Goal: Information Seeking & Learning: Learn about a topic

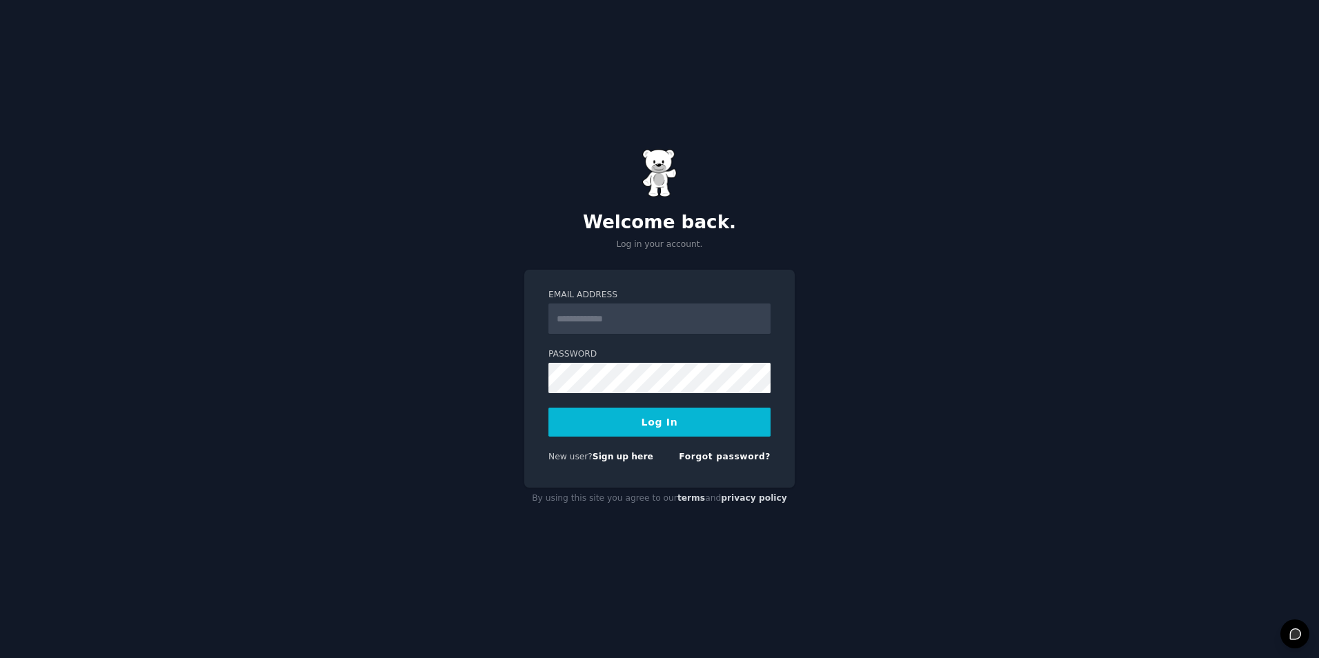
drag, startPoint x: 613, startPoint y: 299, endPoint x: 618, endPoint y: 319, distance: 20.6
click at [614, 299] on label "Email Address" at bounding box center [659, 295] width 222 height 12
click at [614, 303] on input "Email Address" at bounding box center [659, 318] width 222 height 30
click at [619, 319] on input "Email Address" at bounding box center [659, 318] width 222 height 30
type input "**********"
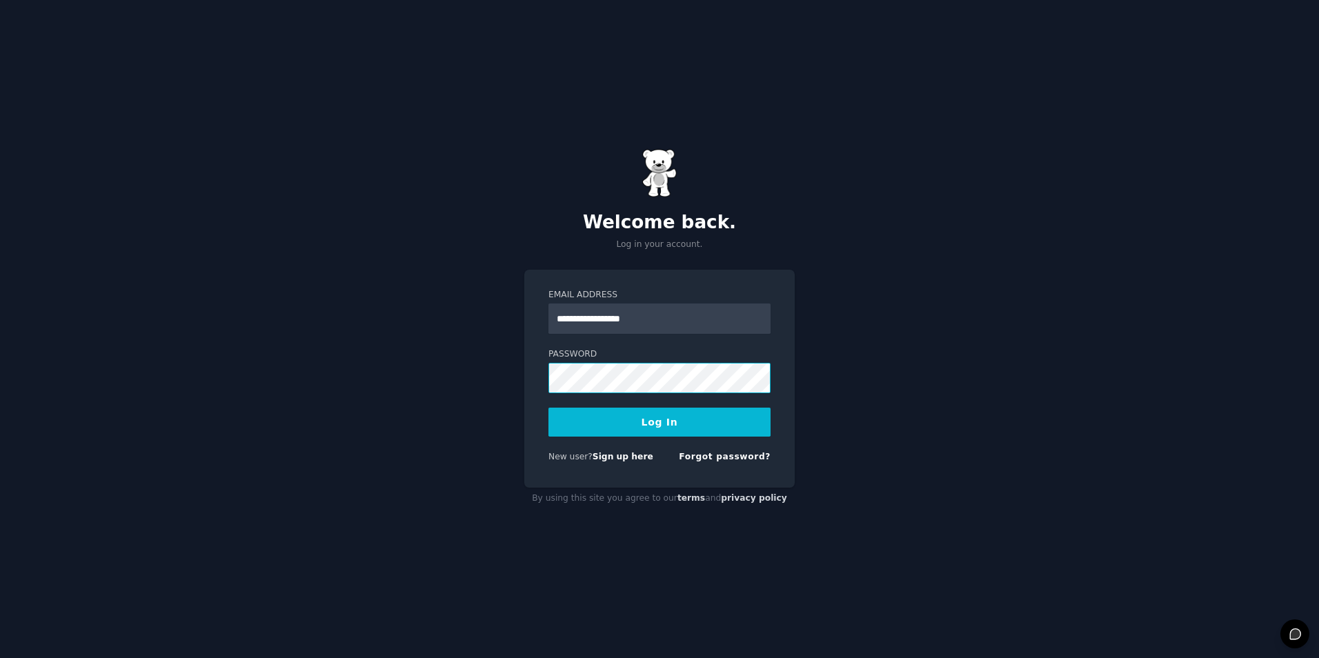
click at [548, 408] on button "Log In" at bounding box center [659, 422] width 222 height 29
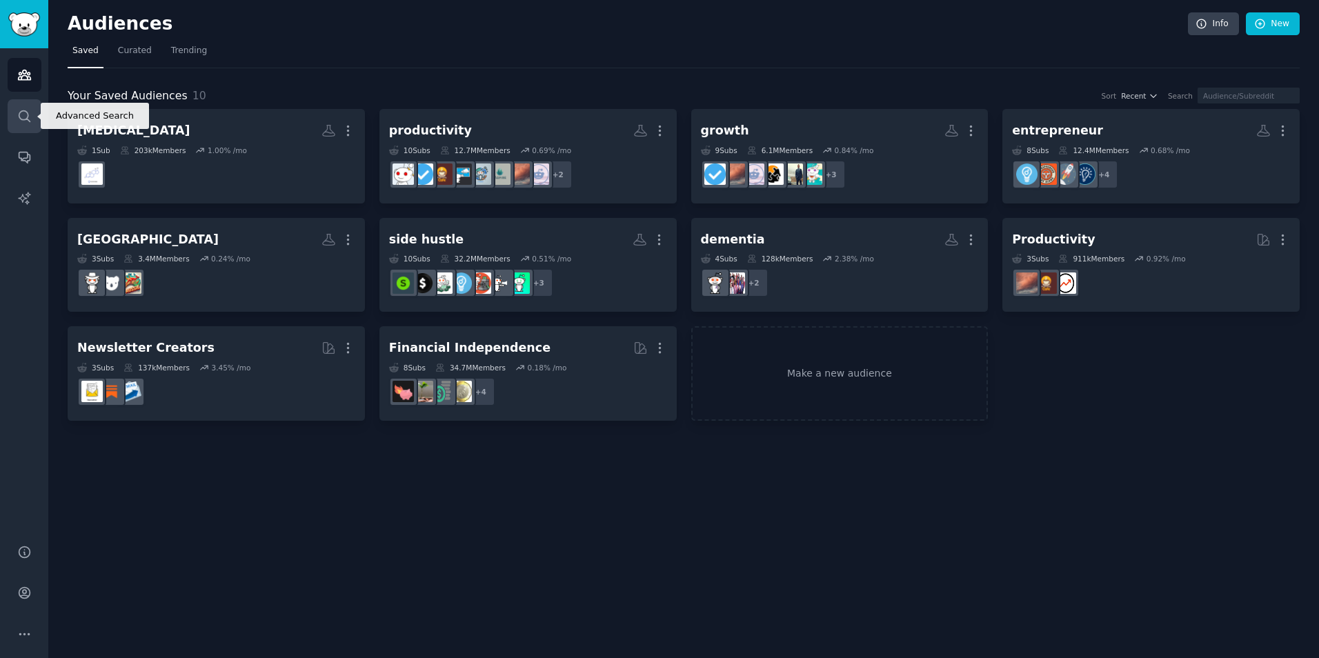
click at [15, 123] on link "Search" at bounding box center [25, 116] width 34 height 34
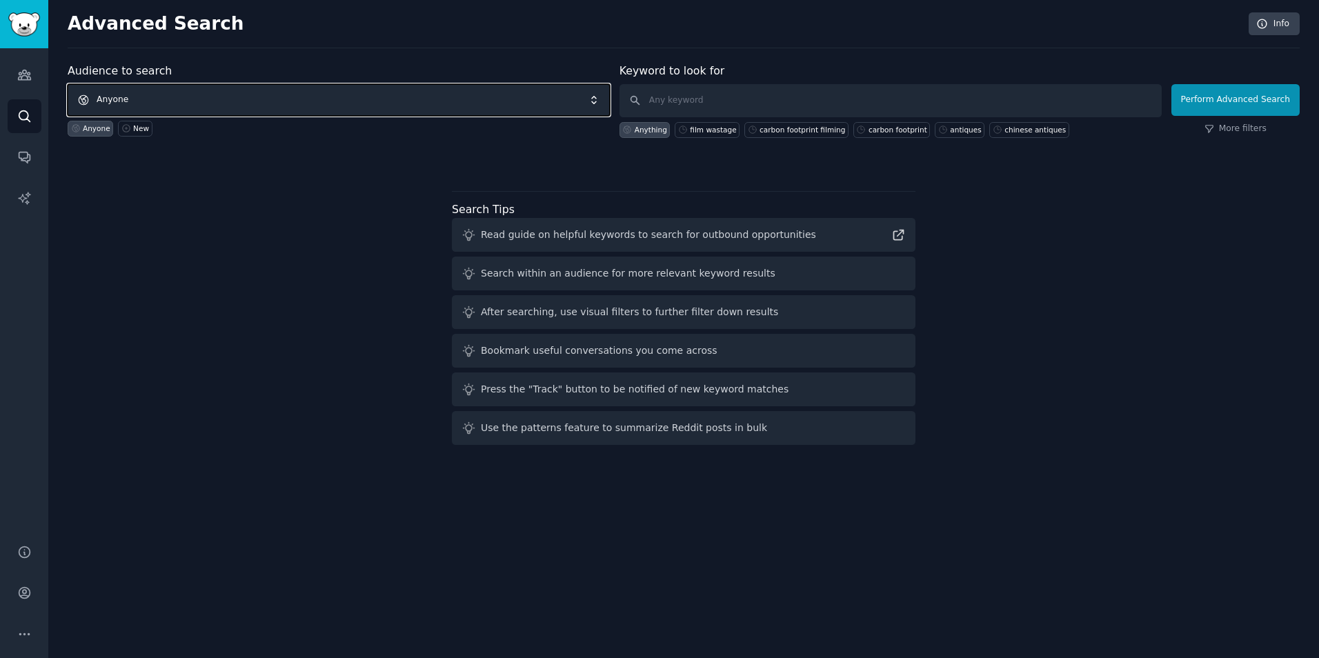
click at [210, 99] on span "Anyone" at bounding box center [339, 100] width 542 height 32
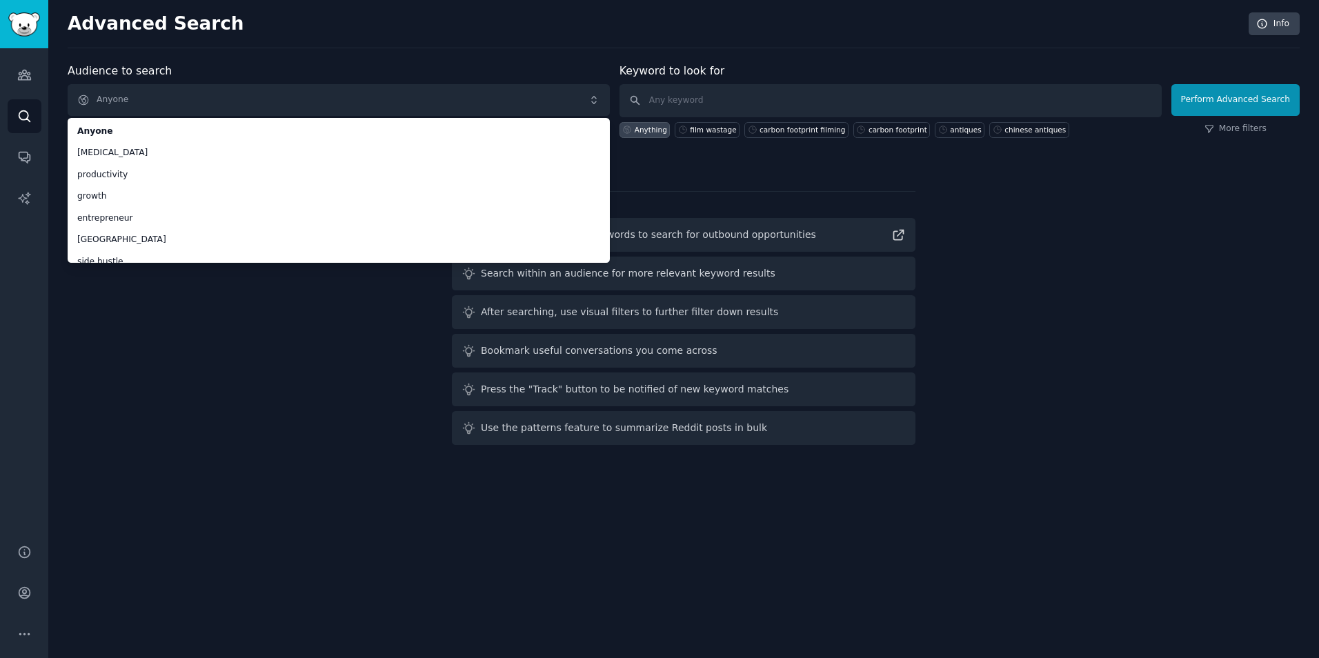
click at [231, 375] on div "Audience to search Anyone Anyone testosterone productivity growth entrepreneur …" at bounding box center [684, 257] width 1232 height 388
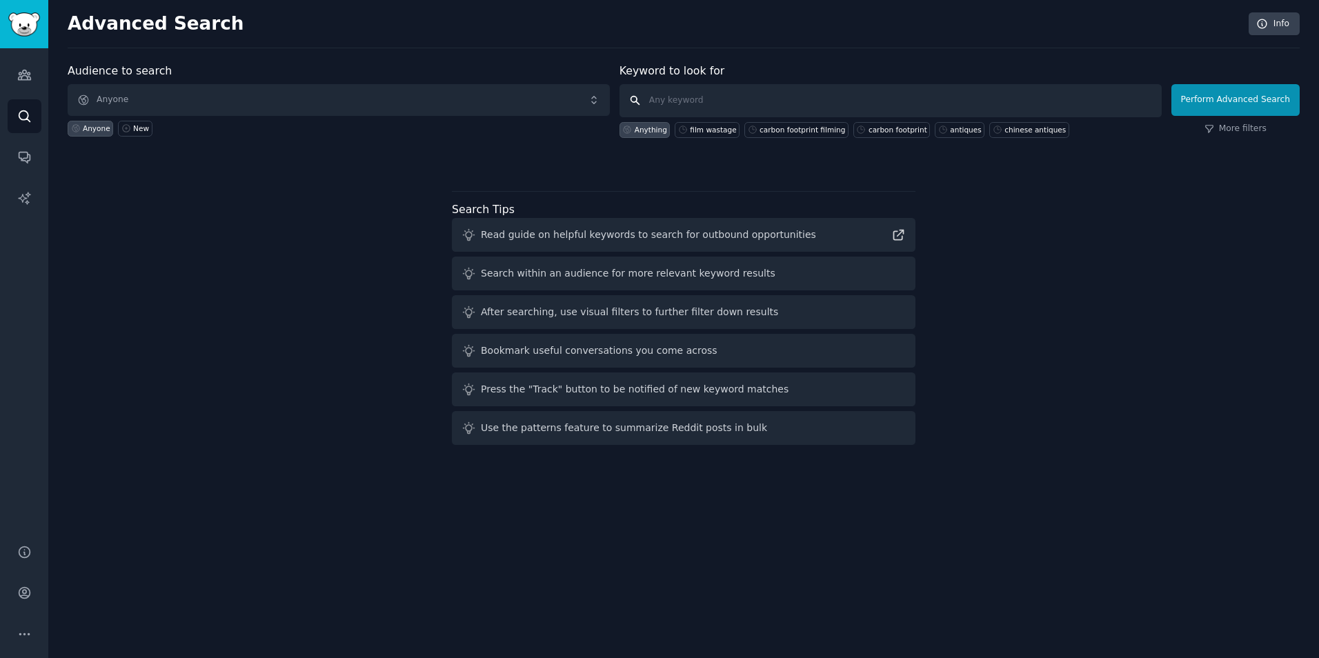
click at [816, 92] on input "text" at bounding box center [890, 100] width 542 height 33
type input "vaccine"
click button "Perform Advanced Search" at bounding box center [1235, 100] width 128 height 32
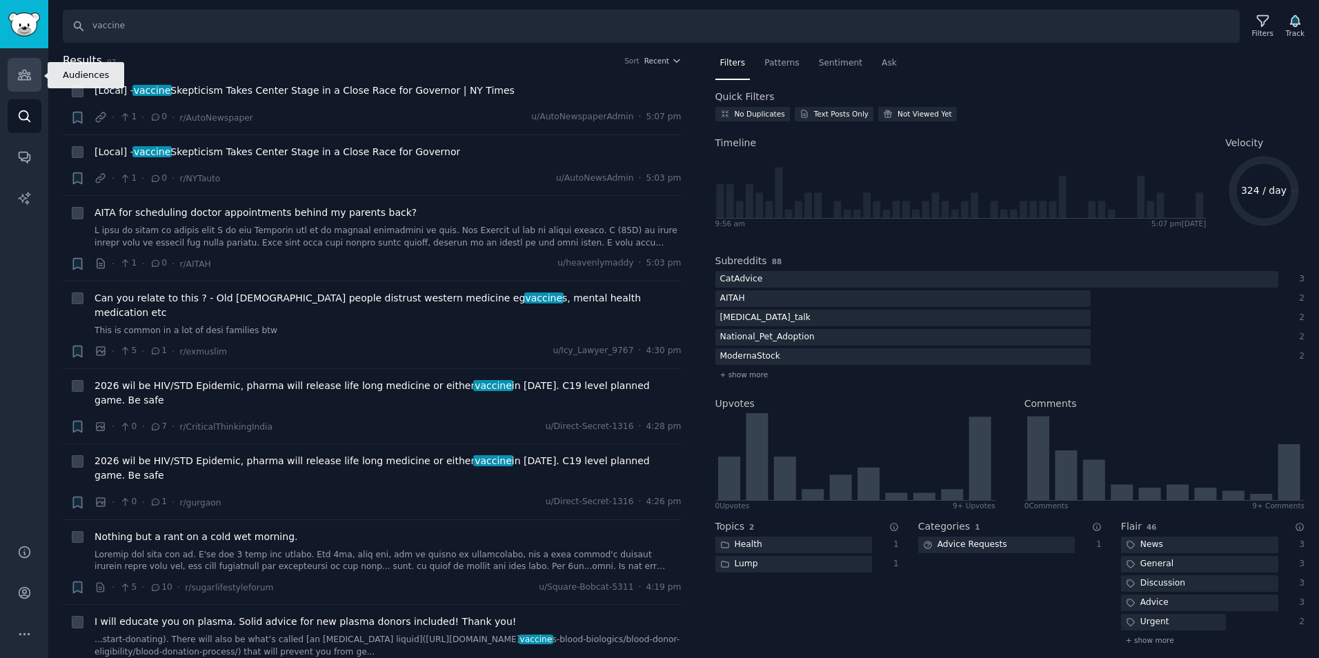
click at [14, 74] on link "Audiences" at bounding box center [25, 75] width 34 height 34
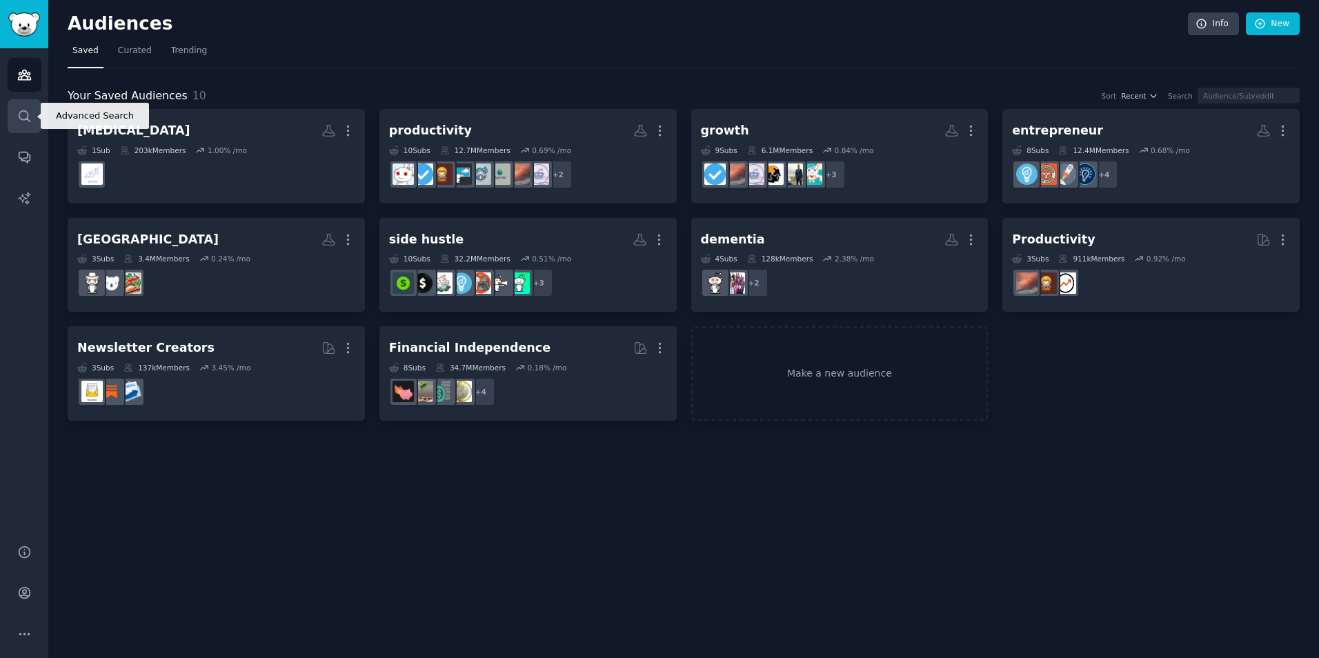
click at [16, 123] on link "Search" at bounding box center [25, 116] width 34 height 34
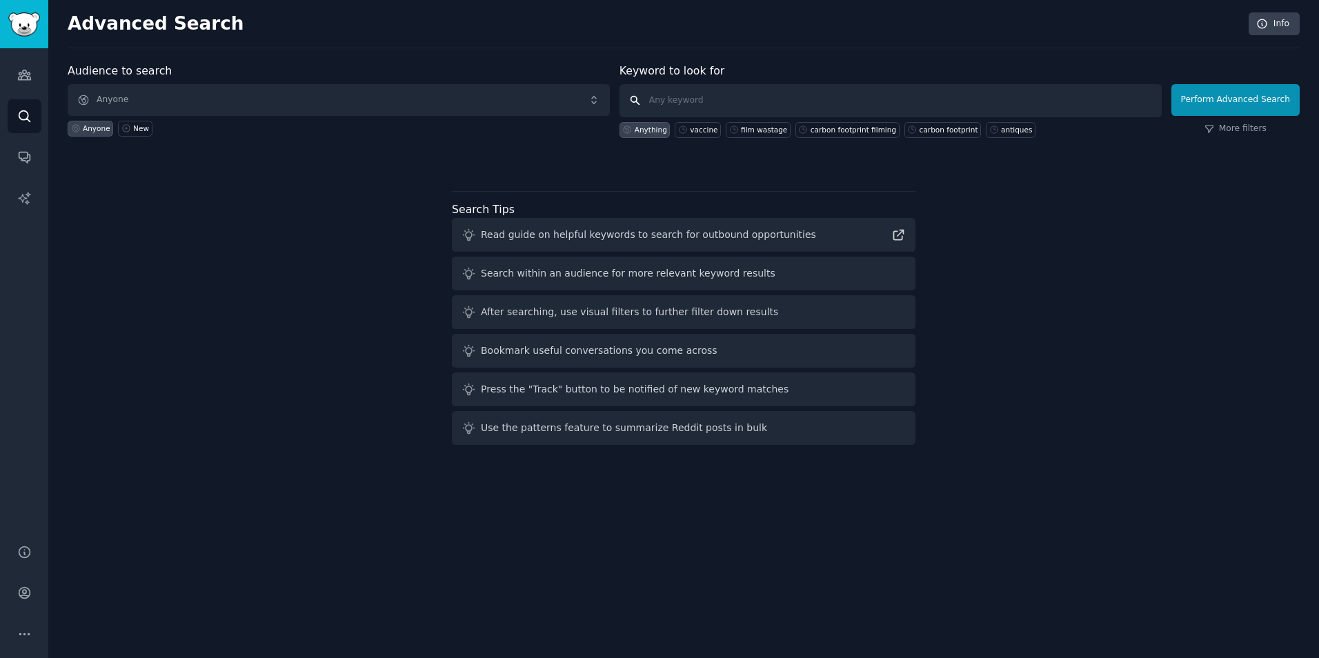
click at [697, 101] on input "text" at bounding box center [890, 100] width 542 height 33
type input "vaccination"
click button "Perform Advanced Search" at bounding box center [1235, 100] width 128 height 32
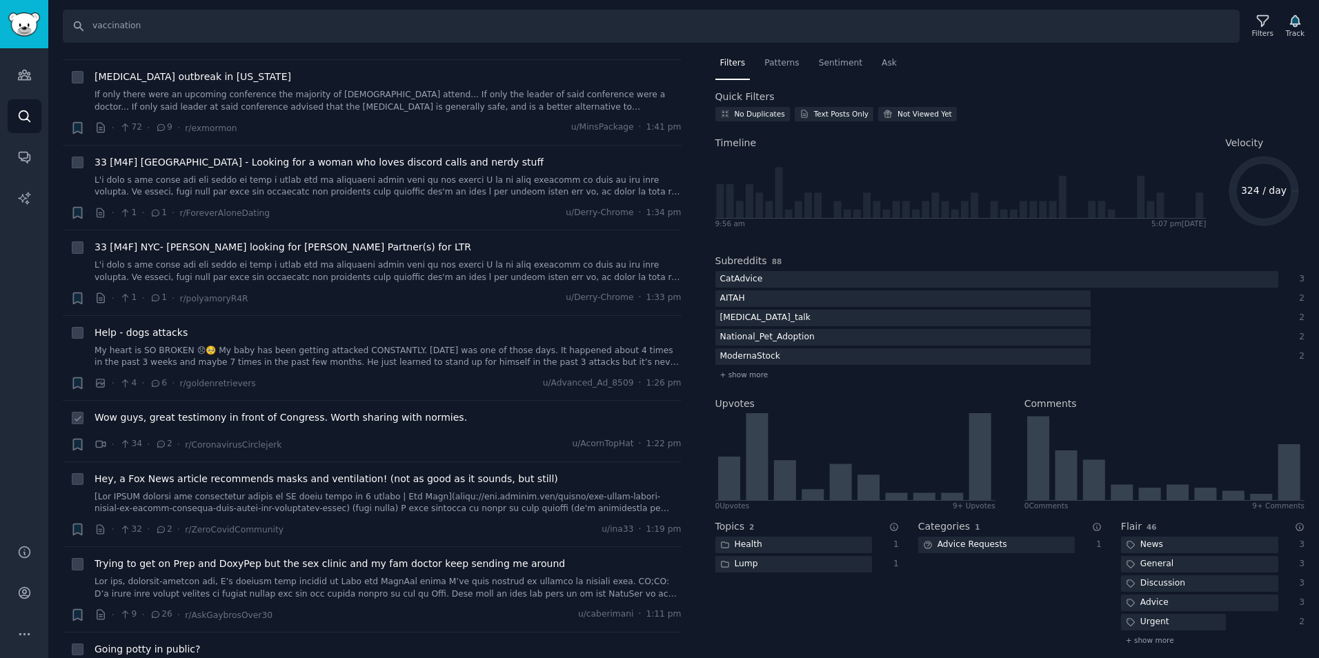
scroll to position [3104, 0]
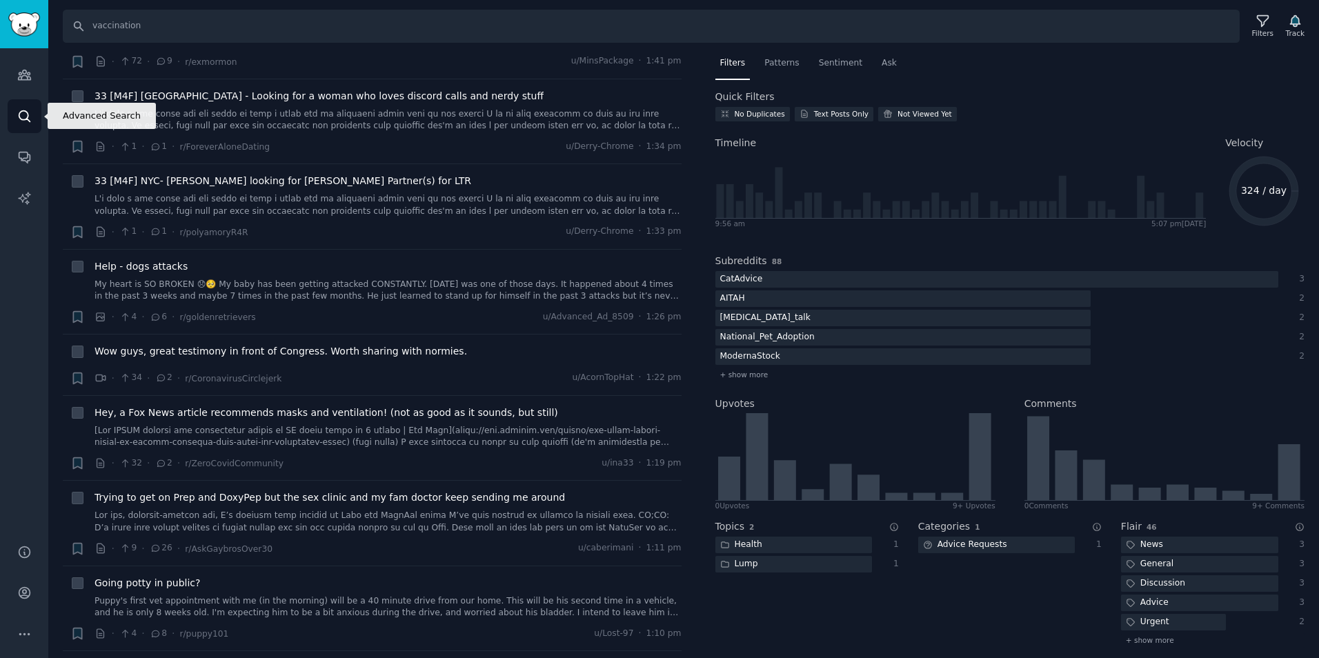
click at [31, 110] on icon "Sidebar" at bounding box center [24, 116] width 14 height 14
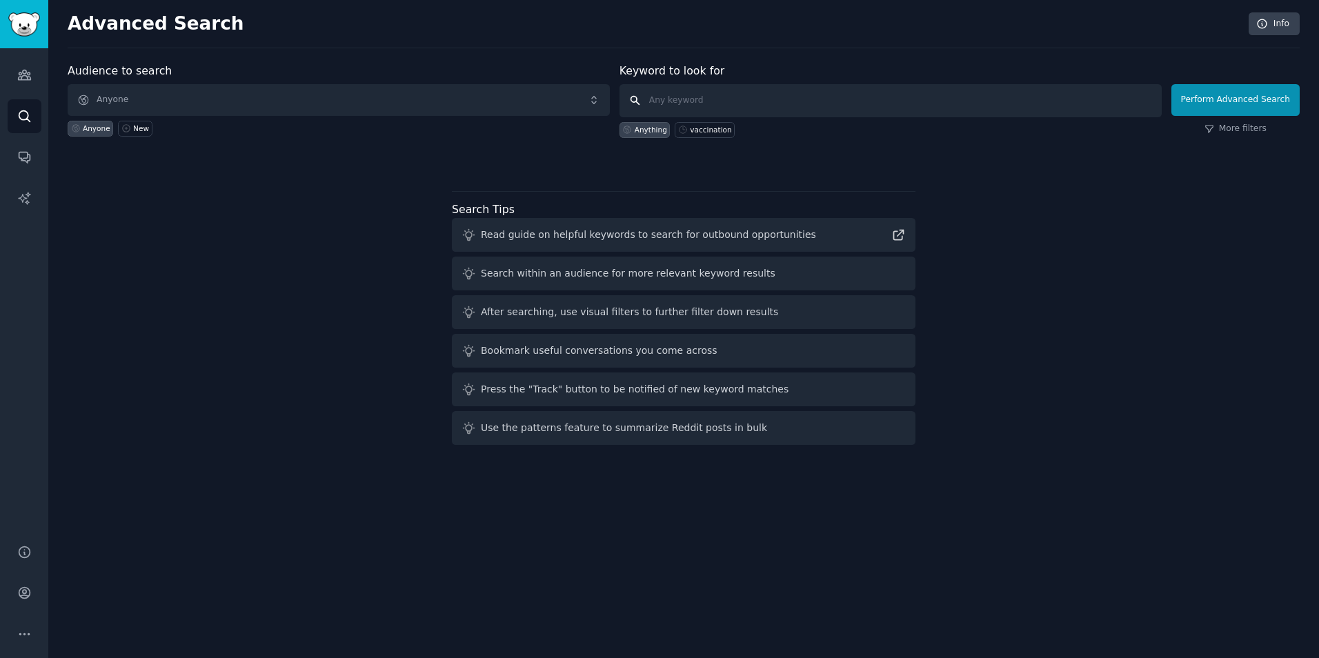
click at [937, 93] on input "text" at bounding box center [890, 100] width 542 height 33
type input "herd immunity"
click button "Perform Advanced Search" at bounding box center [1235, 100] width 128 height 32
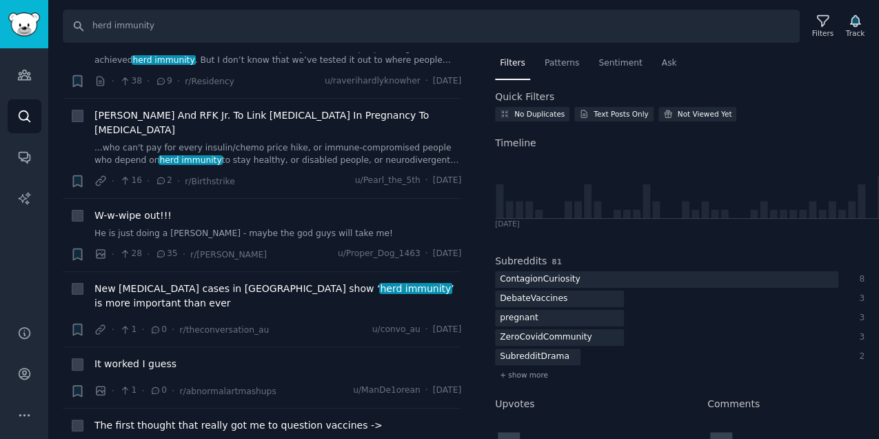
scroll to position [345, 0]
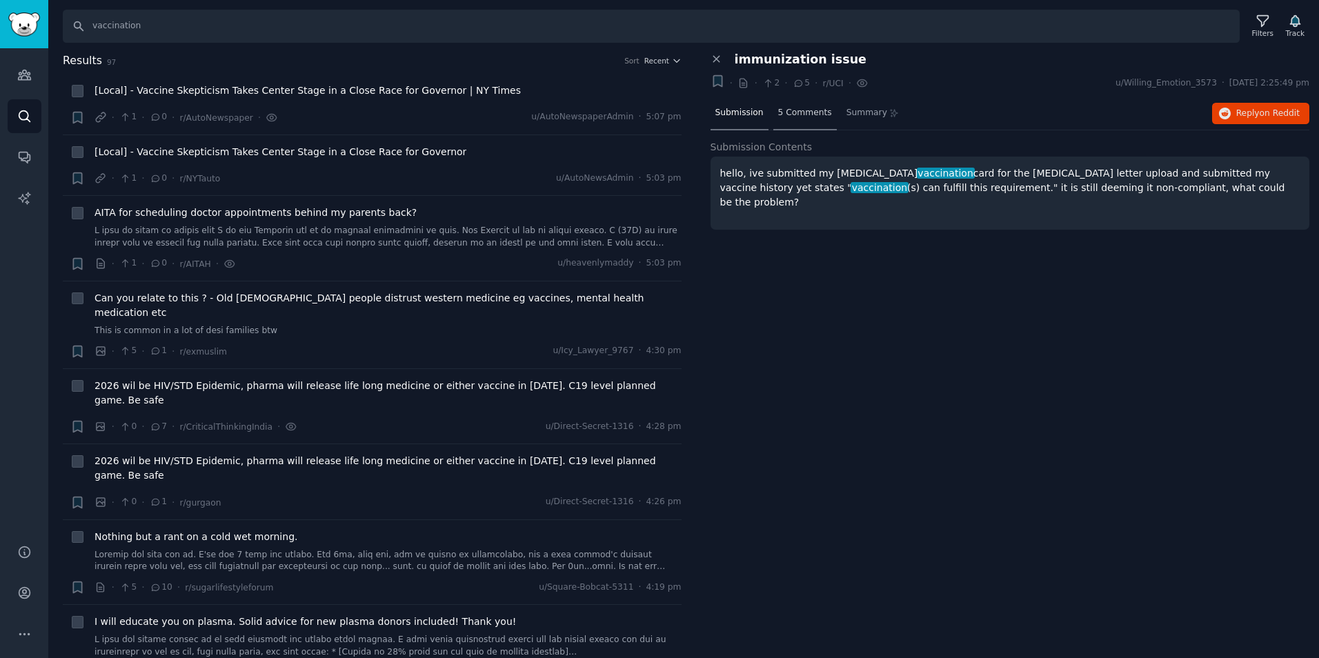
click at [795, 116] on span "5 Comments" at bounding box center [805, 113] width 54 height 12
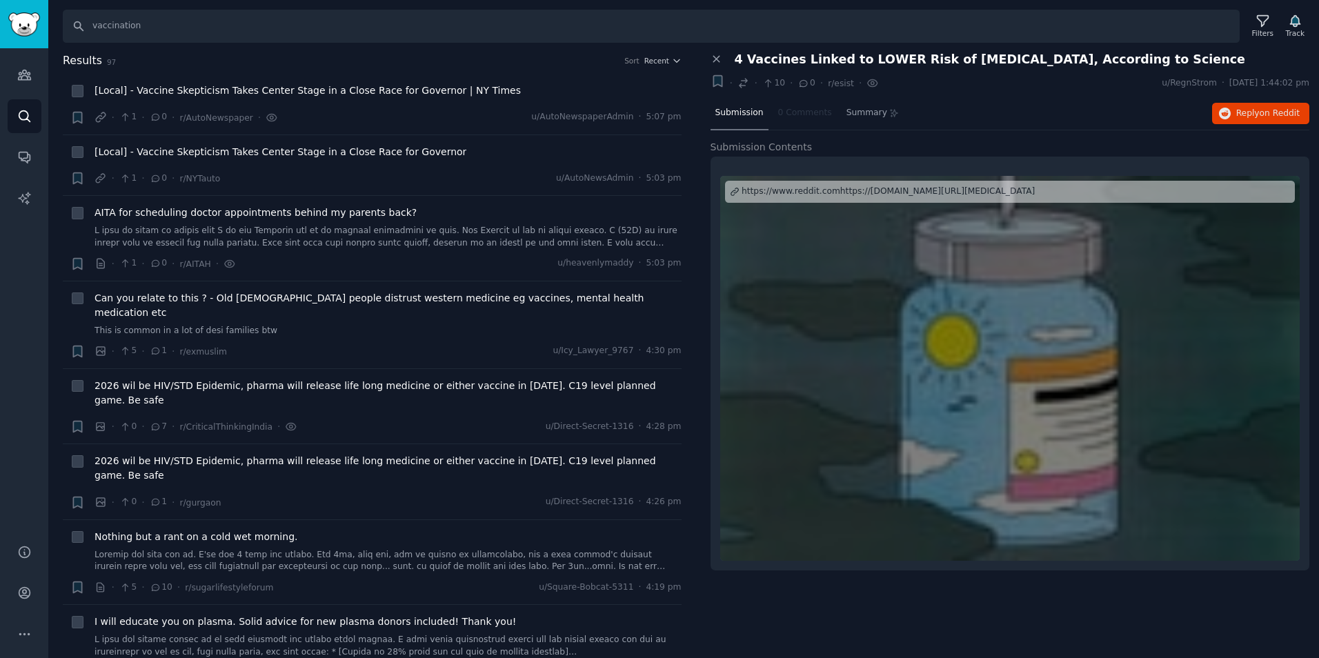
click at [819, 188] on div "https://www.reddit.comhttps://www.washingtonpost.com/wellness/2025/09/25/vaccin…" at bounding box center [887, 192] width 293 height 12
click at [984, 347] on div at bounding box center [1010, 368] width 580 height 385
click at [750, 112] on span "Submission" at bounding box center [739, 113] width 48 height 12
click at [813, 115] on nav "Submission 0 Comments Summary" at bounding box center [807, 113] width 194 height 33
click at [874, 115] on div "Summary" at bounding box center [872, 113] width 63 height 33
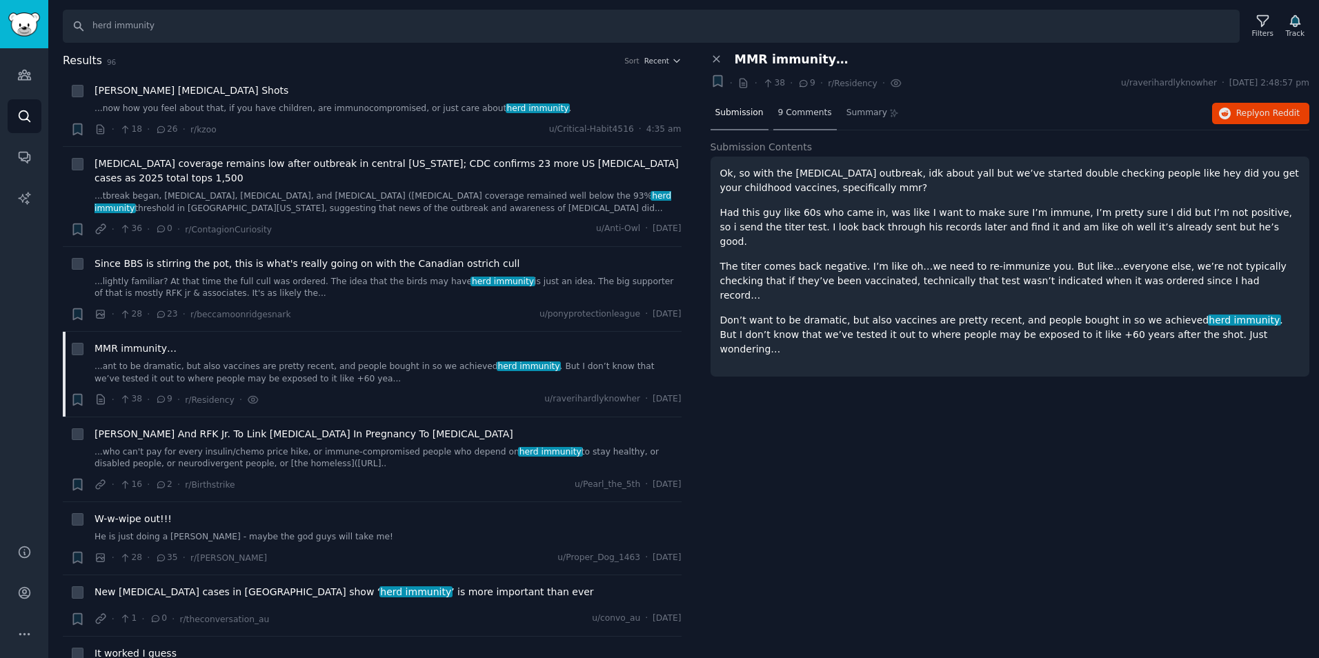
click at [798, 114] on span "9 Comments" at bounding box center [805, 113] width 54 height 12
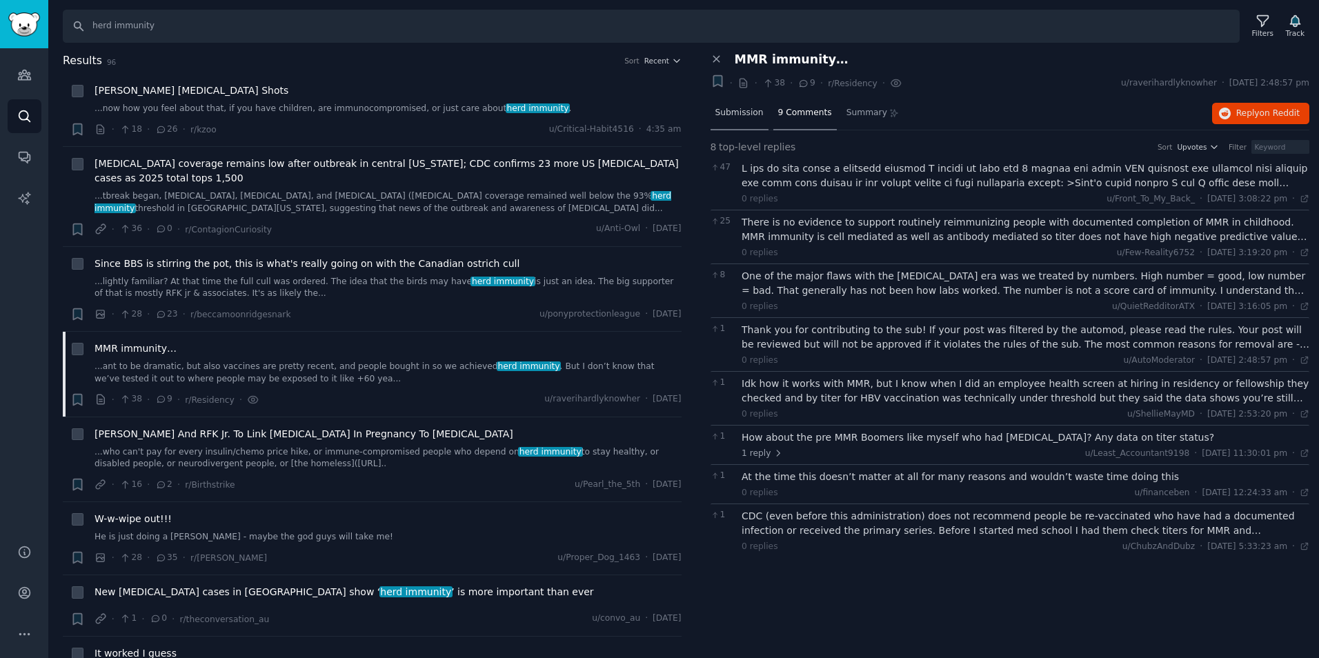
click at [744, 113] on span "Submission" at bounding box center [739, 113] width 48 height 12
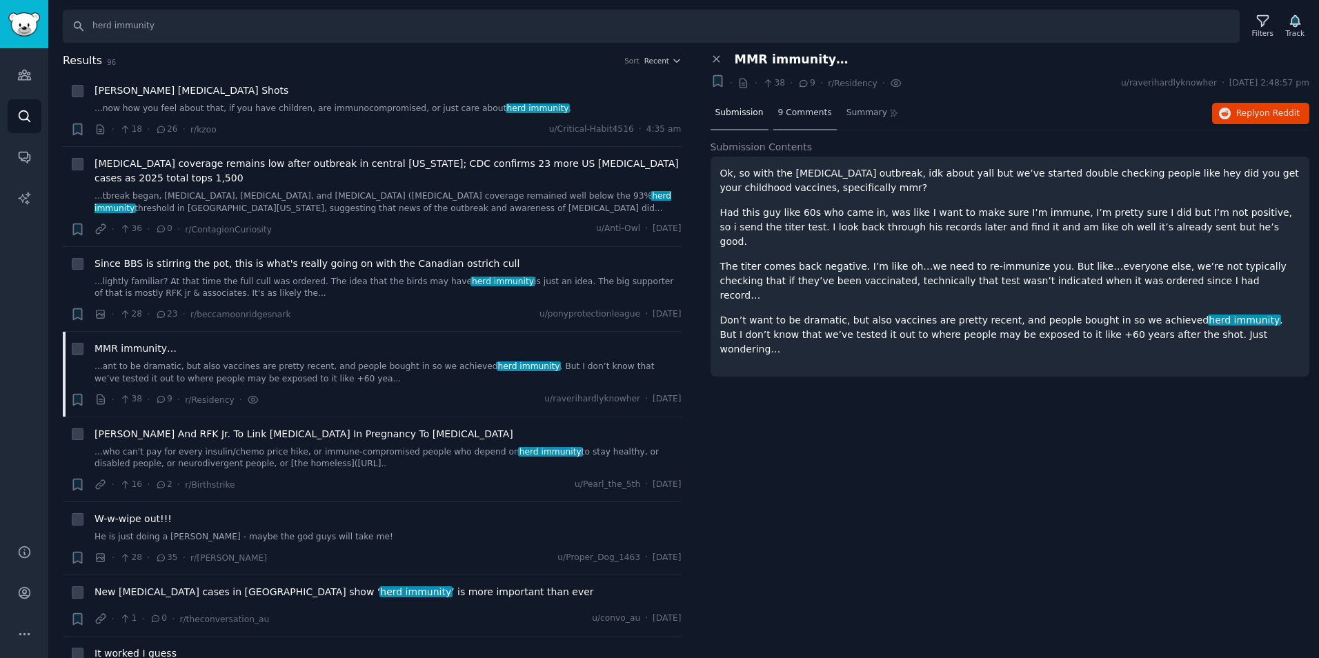
click at [794, 120] on div "9 Comments" at bounding box center [804, 113] width 63 height 33
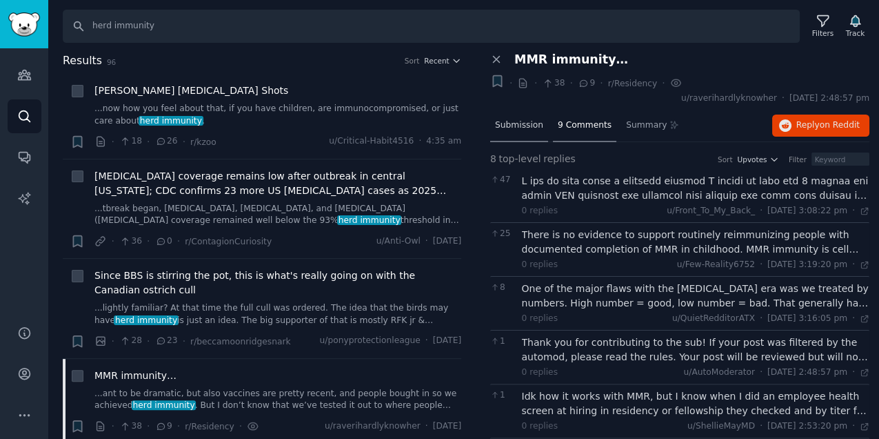
click at [531, 119] on span "Submission" at bounding box center [519, 125] width 48 height 12
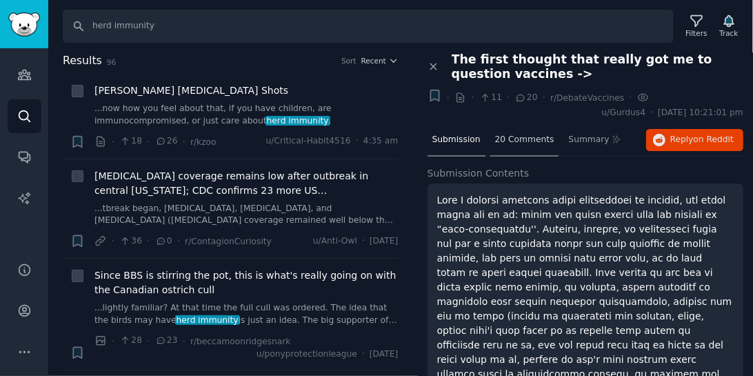
click at [513, 134] on span "20 Comments" at bounding box center [524, 140] width 59 height 12
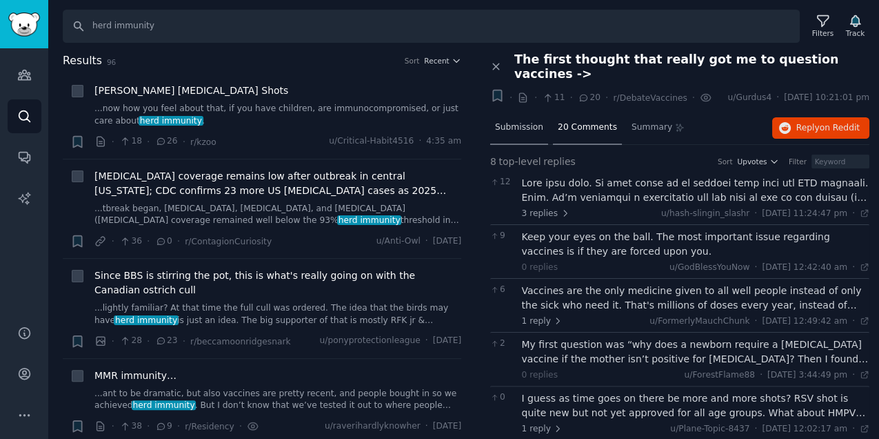
click at [518, 121] on span "Submission" at bounding box center [519, 127] width 48 height 12
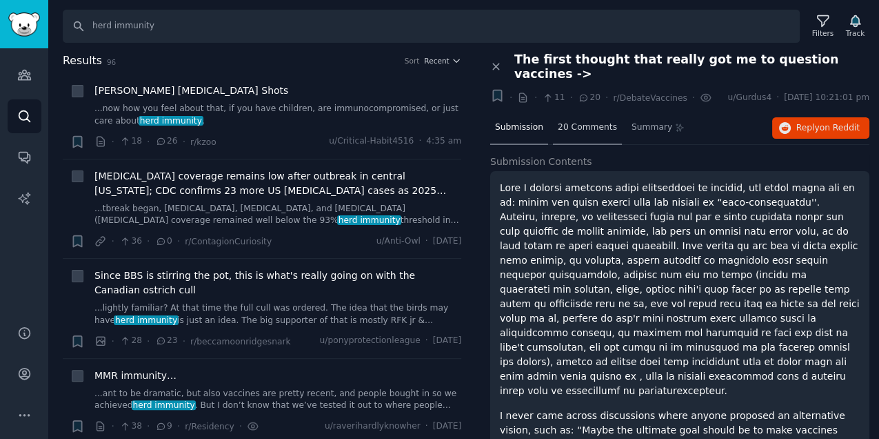
click at [559, 120] on div "20 Comments" at bounding box center [587, 128] width 69 height 33
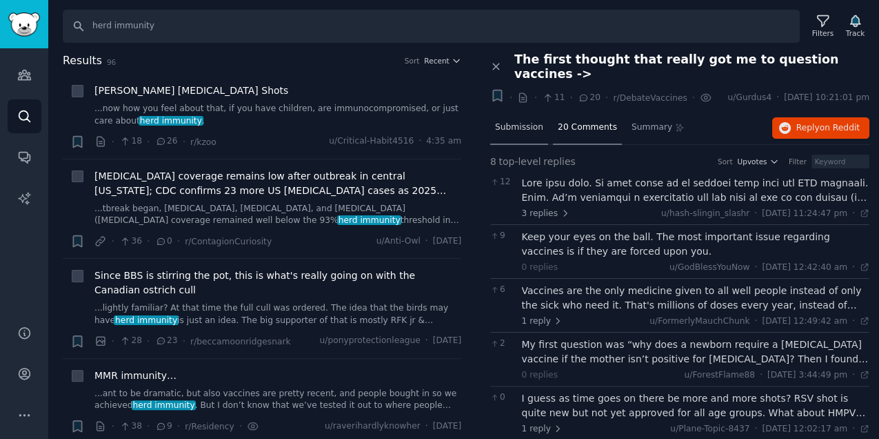
click at [526, 119] on div "Submission" at bounding box center [519, 128] width 58 height 33
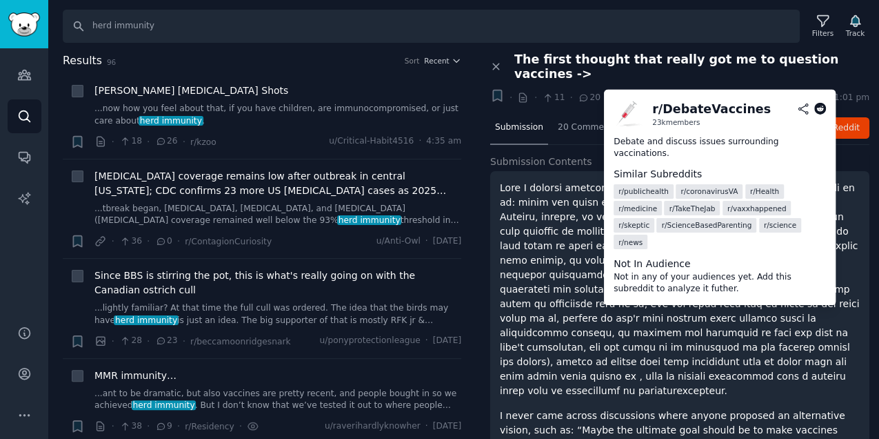
click at [637, 93] on span "r/DebateVaccines" at bounding box center [651, 98] width 74 height 10
drag, startPoint x: 641, startPoint y: 87, endPoint x: 648, endPoint y: 66, distance: 21.8
click at [648, 66] on div "Close panel The first thought that really got me to question vaccines -> + · · …" at bounding box center [679, 79] width 379 height 55
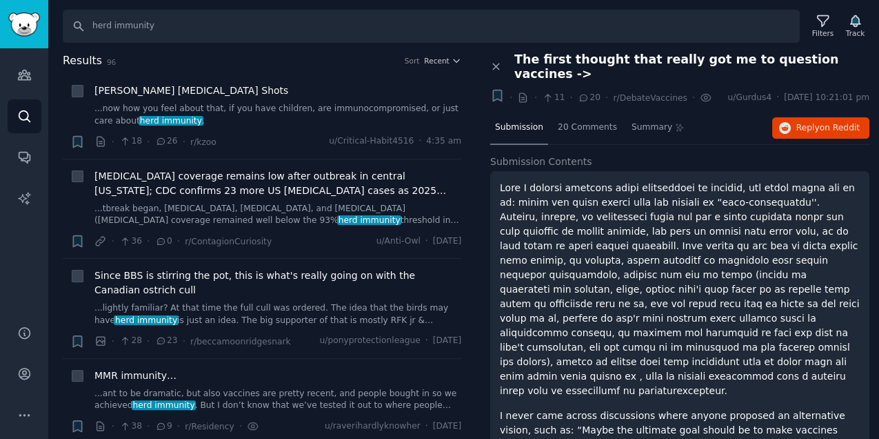
click at [621, 59] on span "The first thought that really got me to question vaccines ->" at bounding box center [692, 66] width 355 height 29
click at [544, 183] on p at bounding box center [680, 289] width 360 height 217
click at [558, 181] on p at bounding box center [680, 289] width 360 height 217
drag, startPoint x: 558, startPoint y: 174, endPoint x: 526, endPoint y: 79, distance: 99.9
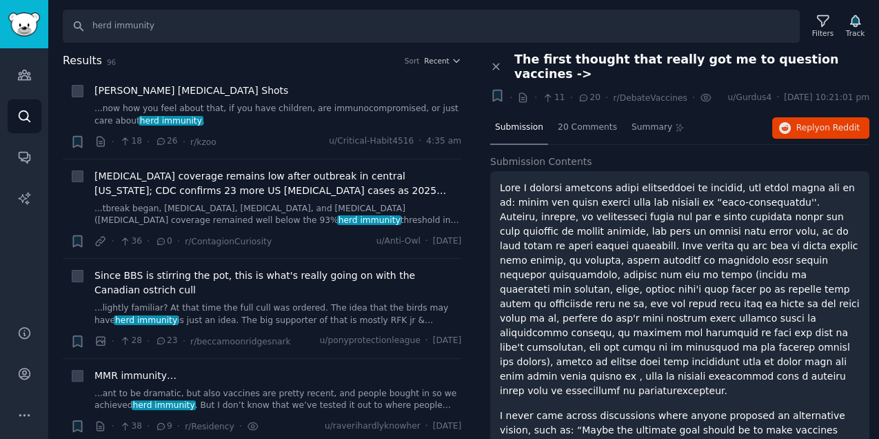
click at [526, 92] on icon at bounding box center [523, 98] width 12 height 12
click at [526, 93] on icon at bounding box center [523, 97] width 7 height 9
click at [804, 122] on span "Reply on Reddit" at bounding box center [828, 128] width 63 height 12
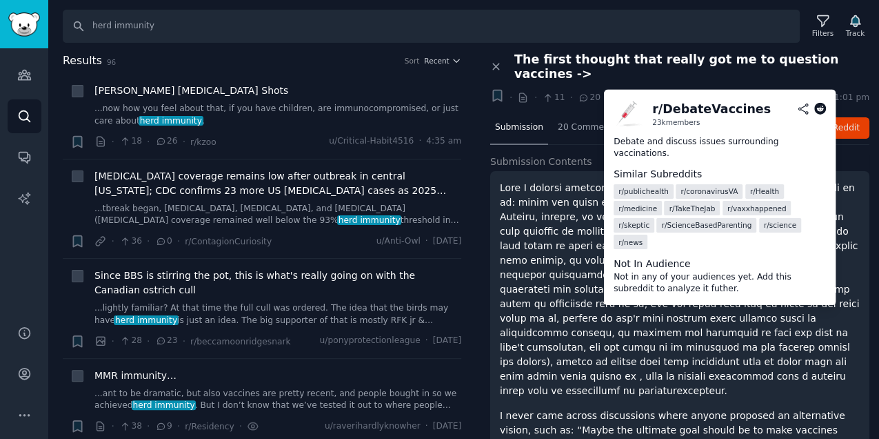
drag, startPoint x: 628, startPoint y: 86, endPoint x: 619, endPoint y: 81, distance: 10.5
click at [619, 93] on span "r/DebateVaccines" at bounding box center [651, 98] width 74 height 10
